Goal: Navigation & Orientation: Find specific page/section

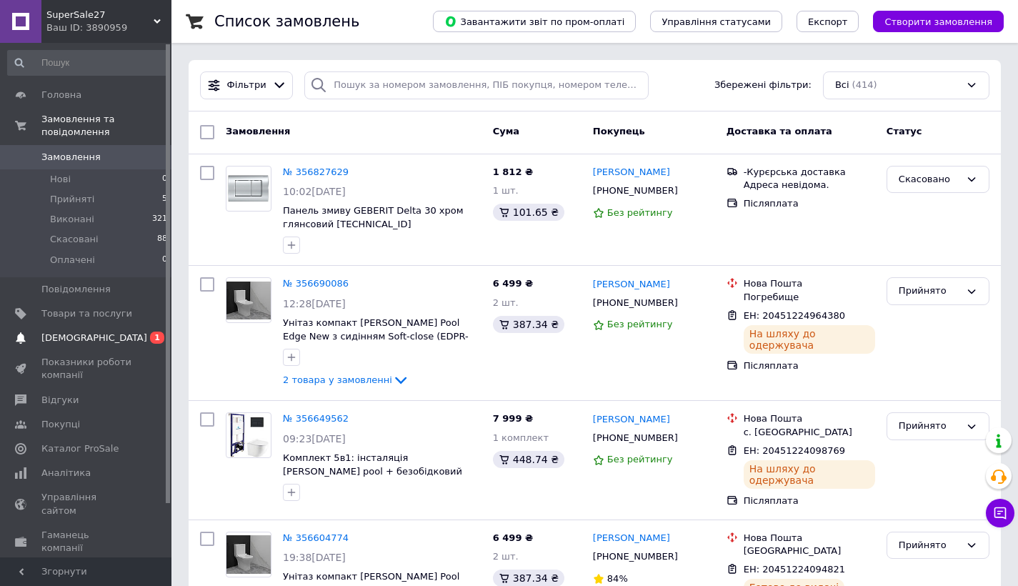
click at [59, 334] on span "[DEMOGRAPHIC_DATA]" at bounding box center [94, 337] width 106 height 13
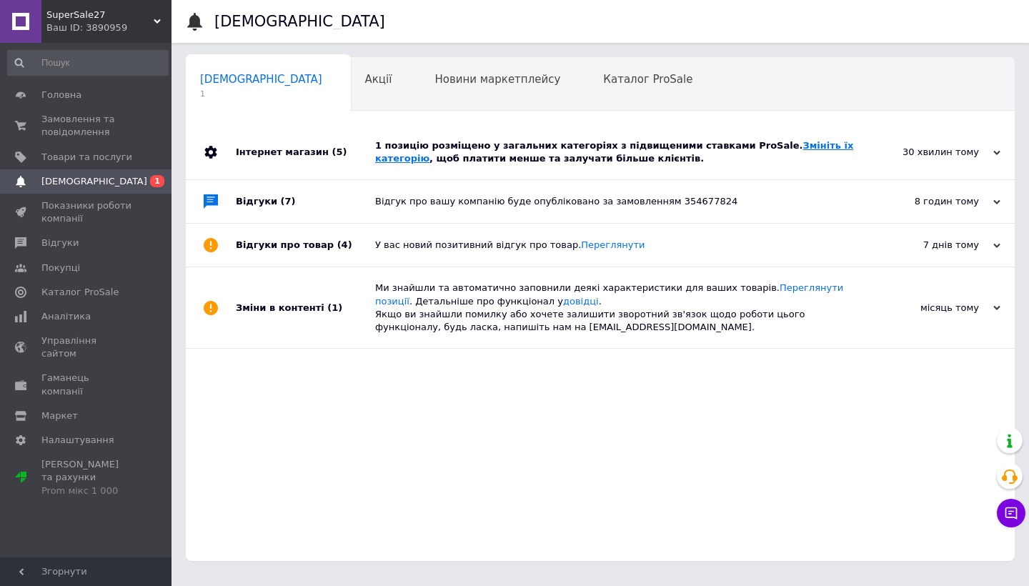
click at [788, 143] on link "Змініть їх категорію" at bounding box center [614, 152] width 478 height 24
